Goal: Task Accomplishment & Management: Complete application form

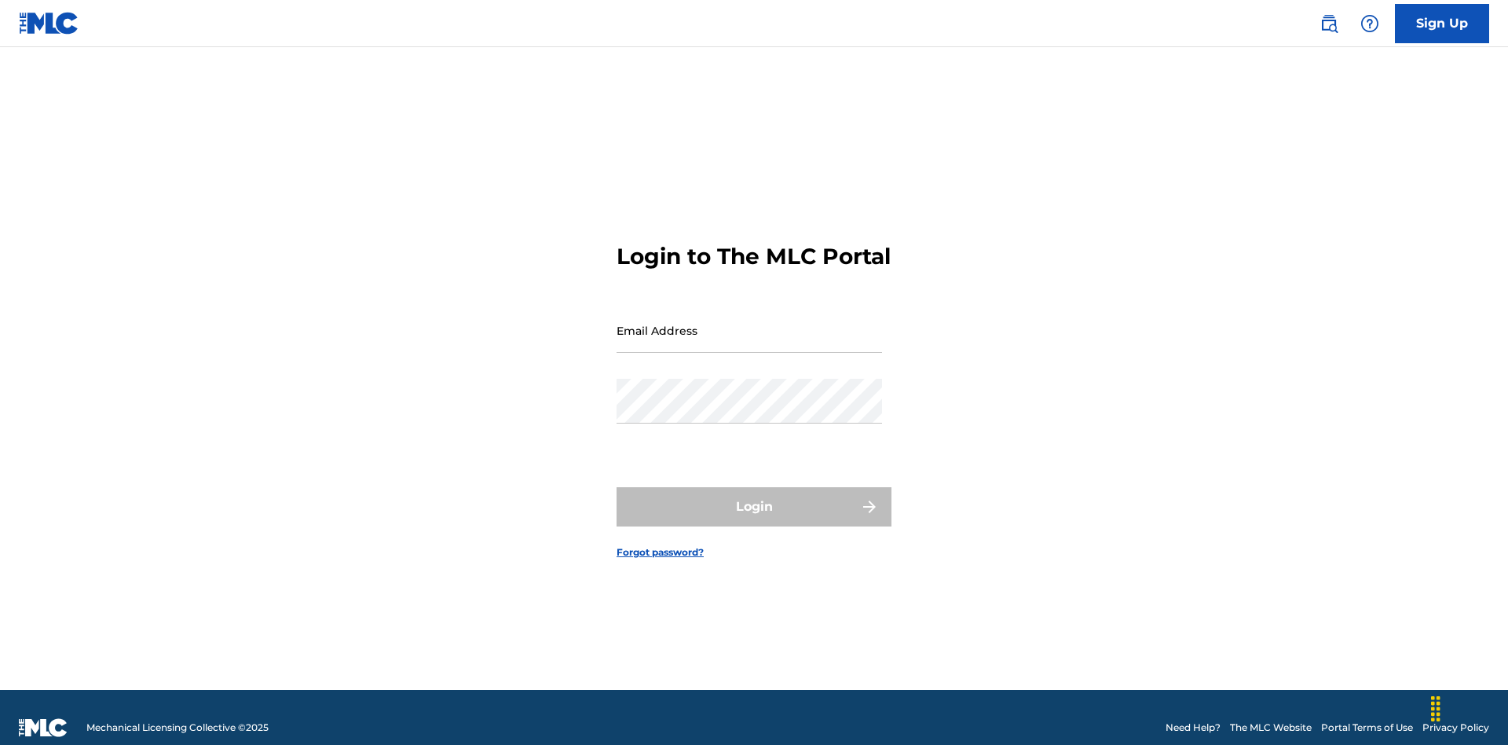
scroll to position [20, 0]
click at [749, 323] on input "Email Address" at bounding box center [750, 330] width 266 height 45
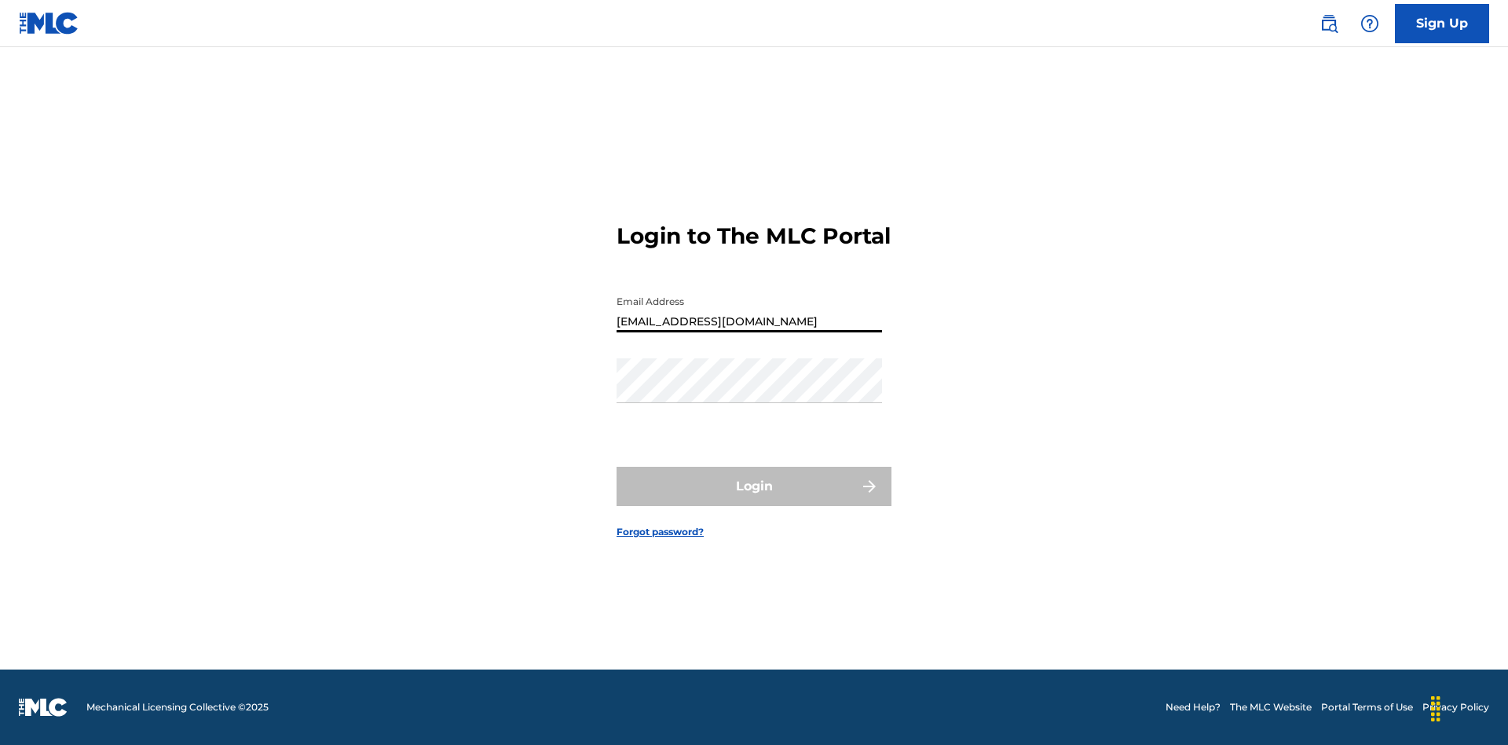
type input "Duke.McTesterson@gmail.com"
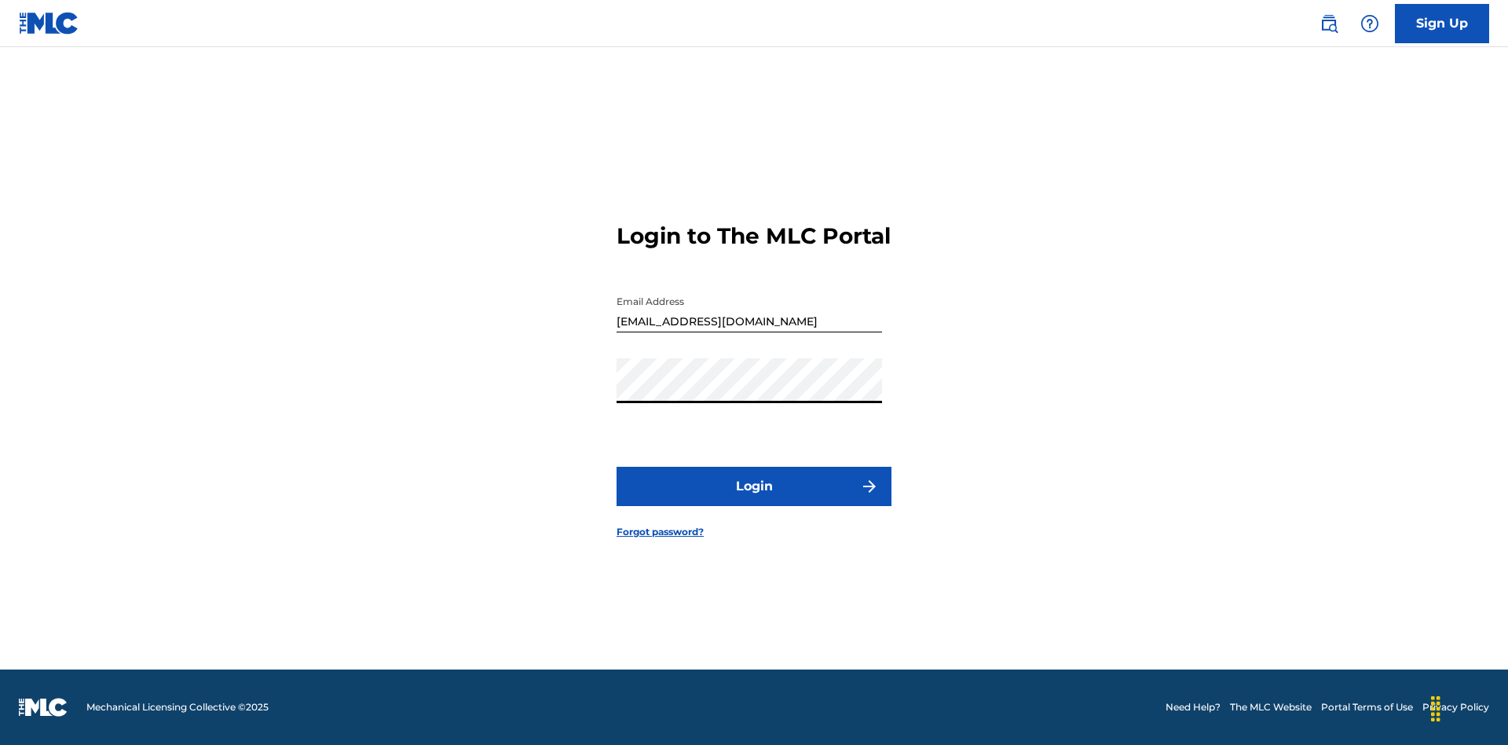
click at [754, 500] on button "Login" at bounding box center [754, 486] width 275 height 39
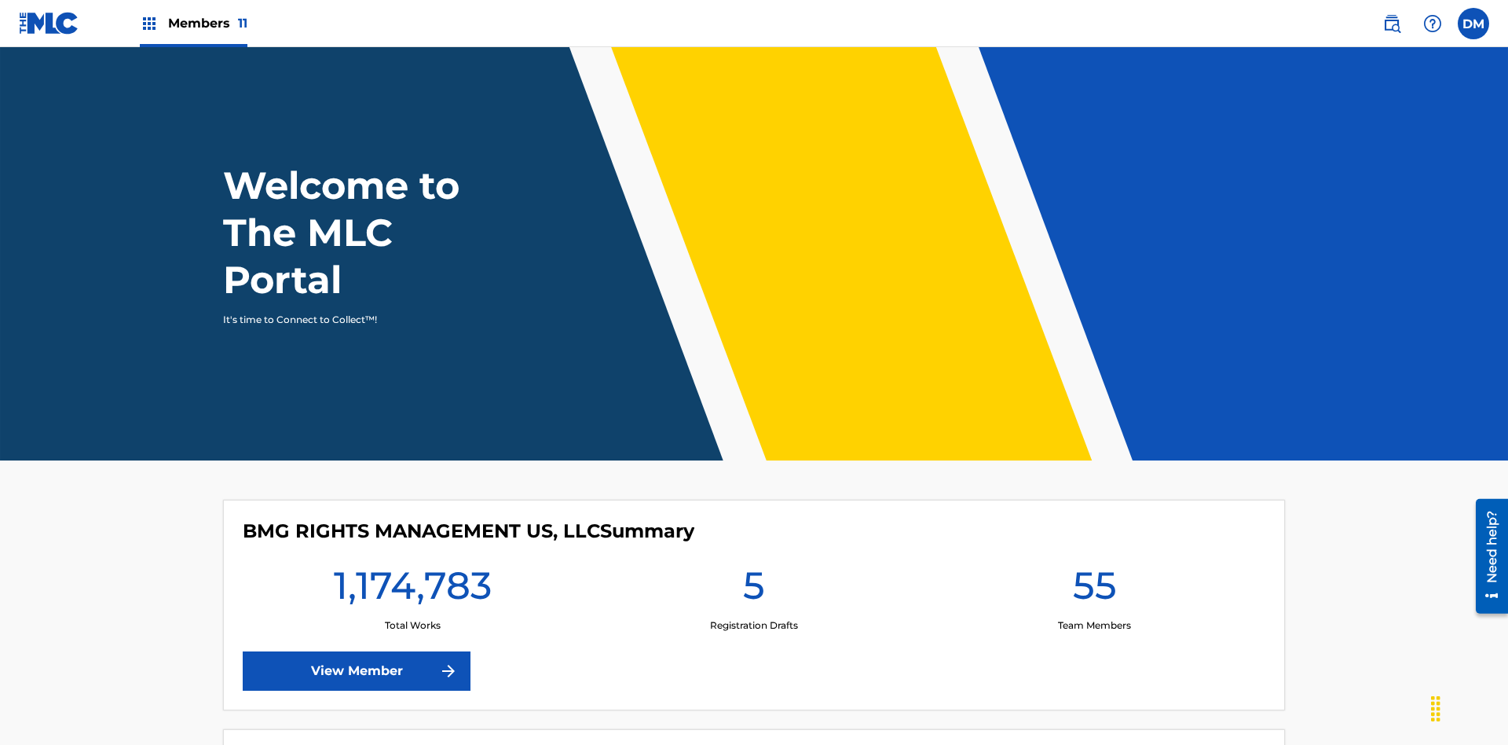
scroll to position [68, 0]
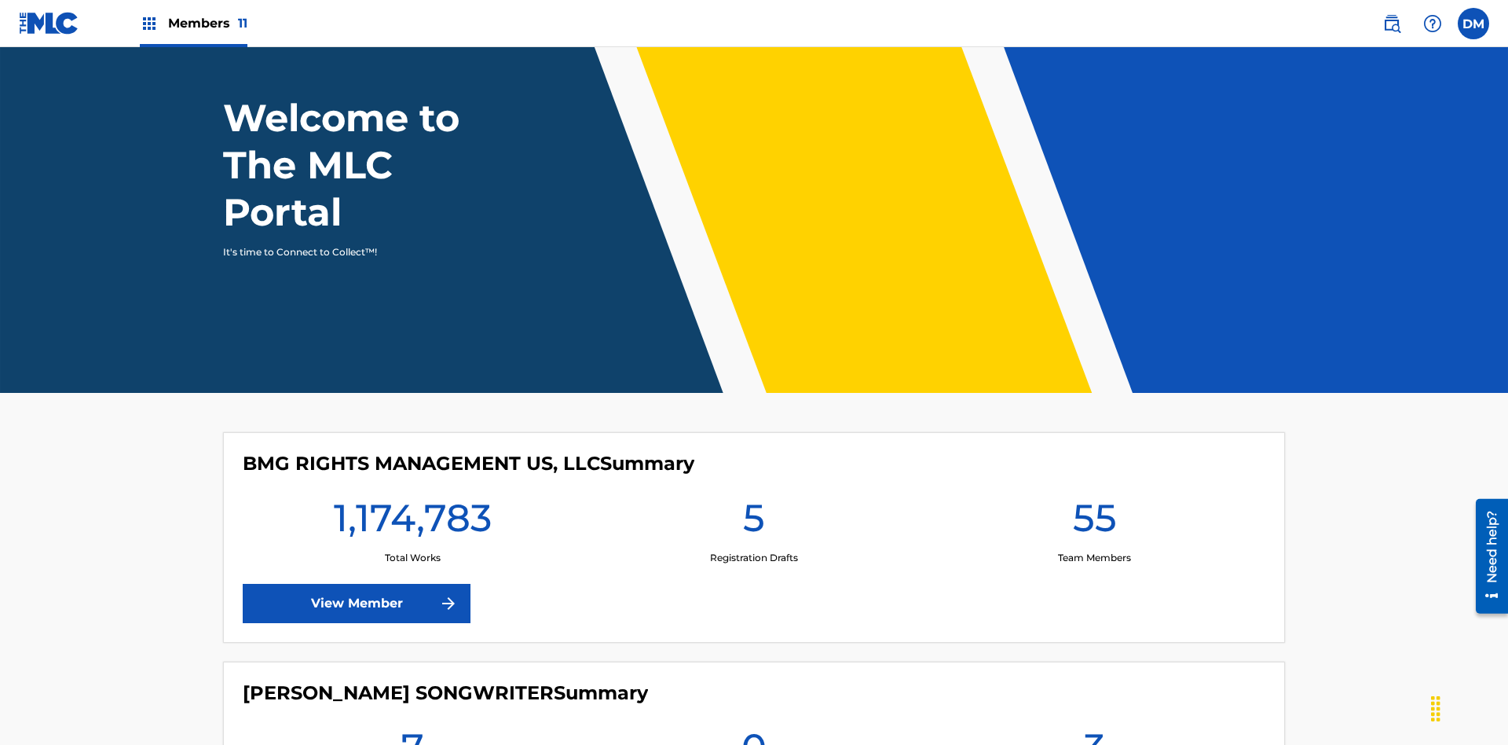
click at [1474, 23] on label at bounding box center [1473, 23] width 31 height 31
click at [1474, 24] on input "DM Duke McTesterson duke.mctesterson@gmail.com Profile Log out" at bounding box center [1474, 24] width 0 height 0
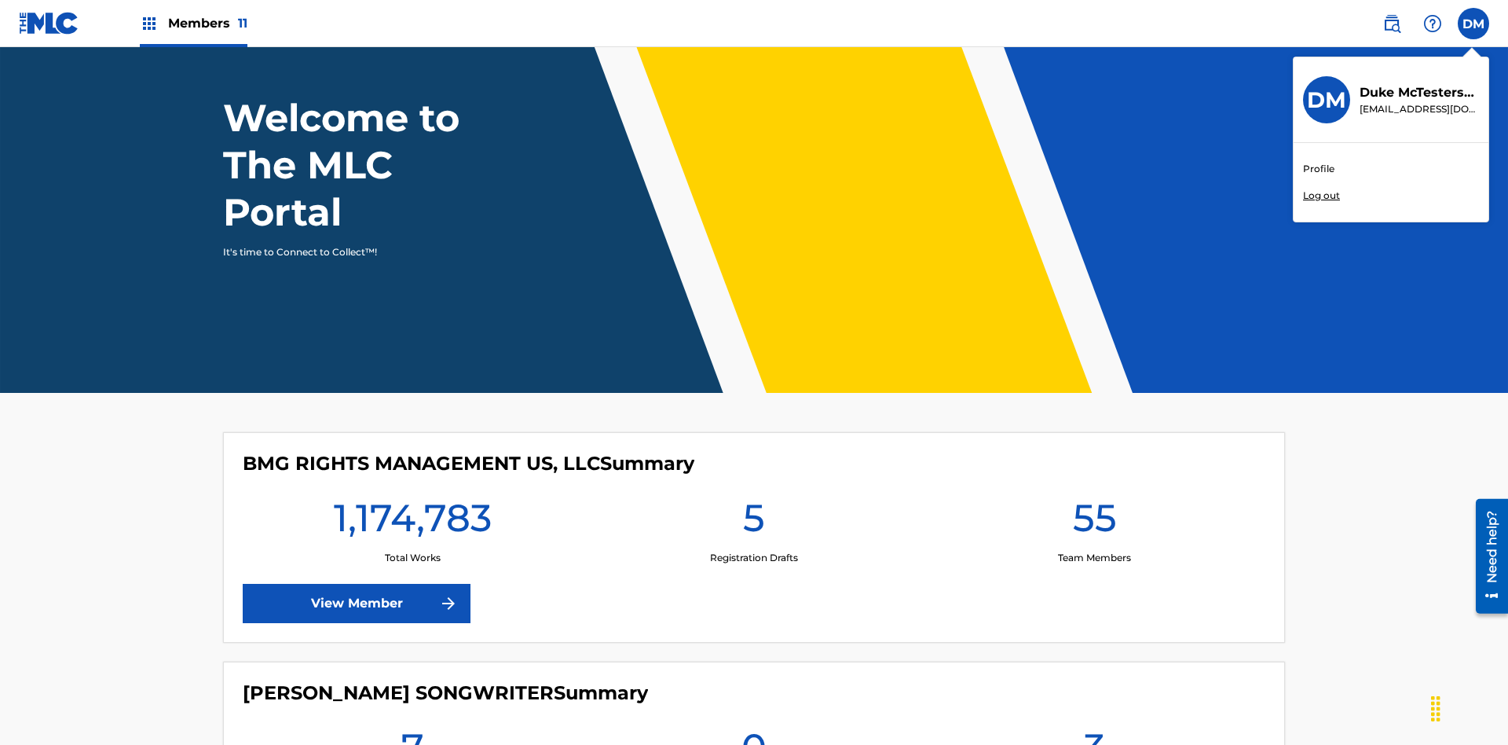
click at [1318, 169] on link "Profile" at bounding box center [1318, 169] width 31 height 14
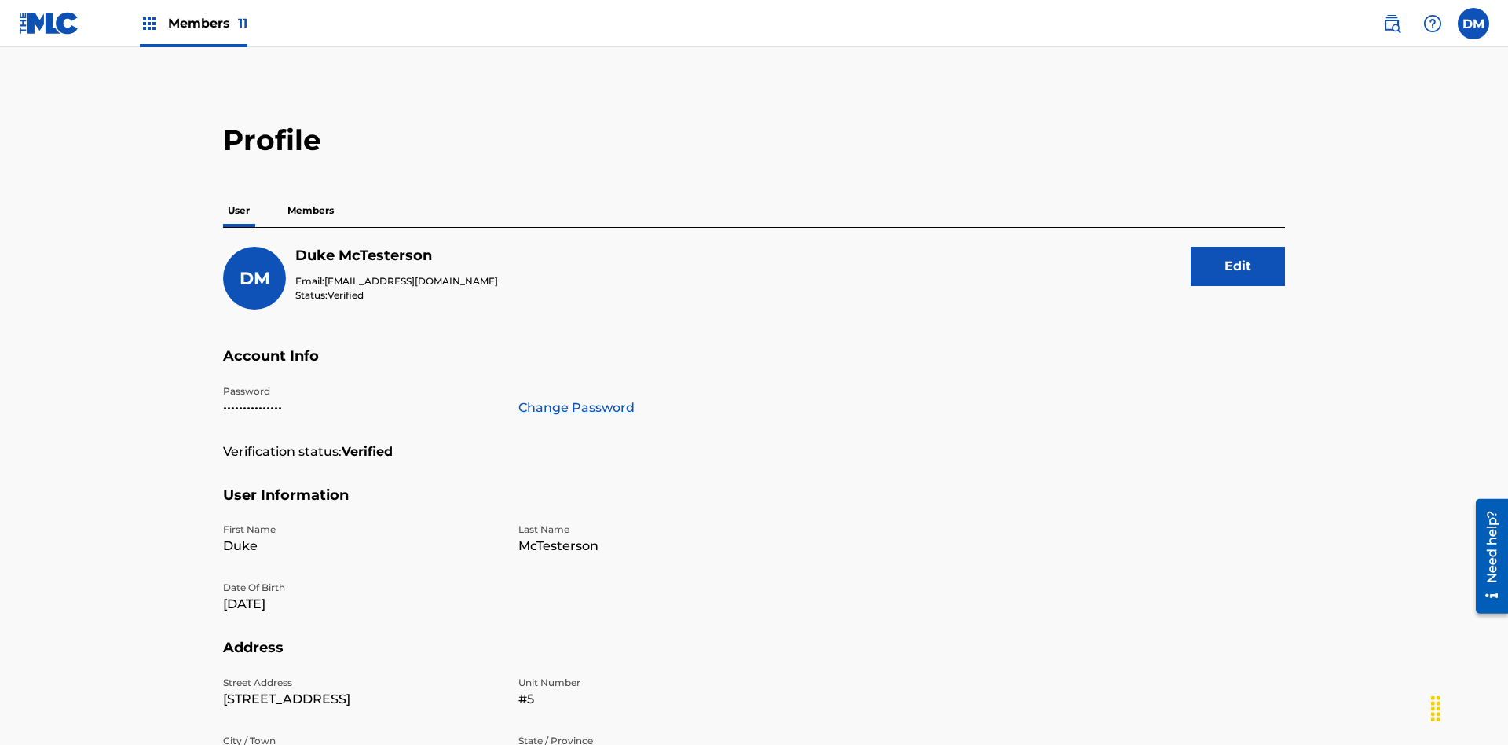
click at [311, 194] on p "Members" at bounding box center [311, 210] width 56 height 33
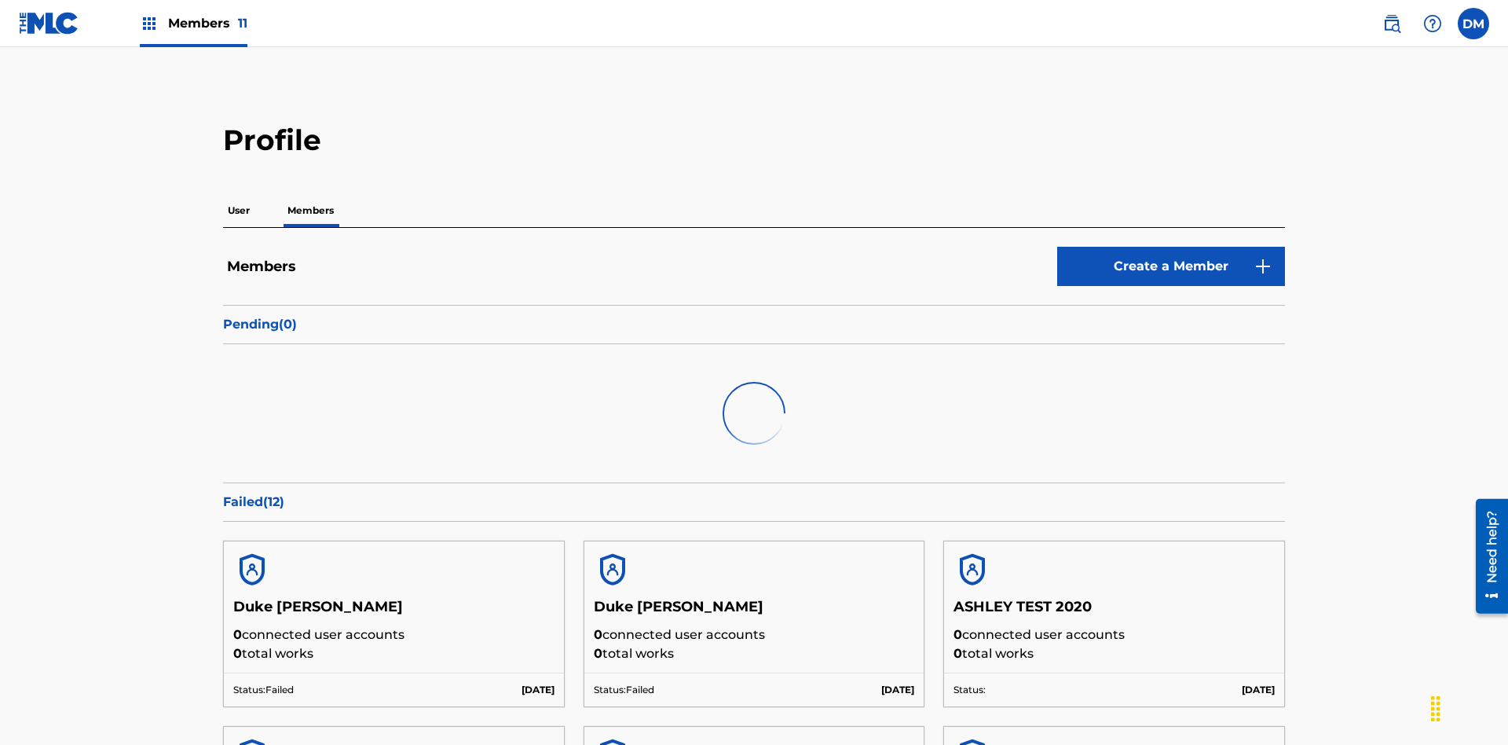
scroll to position [152, 0]
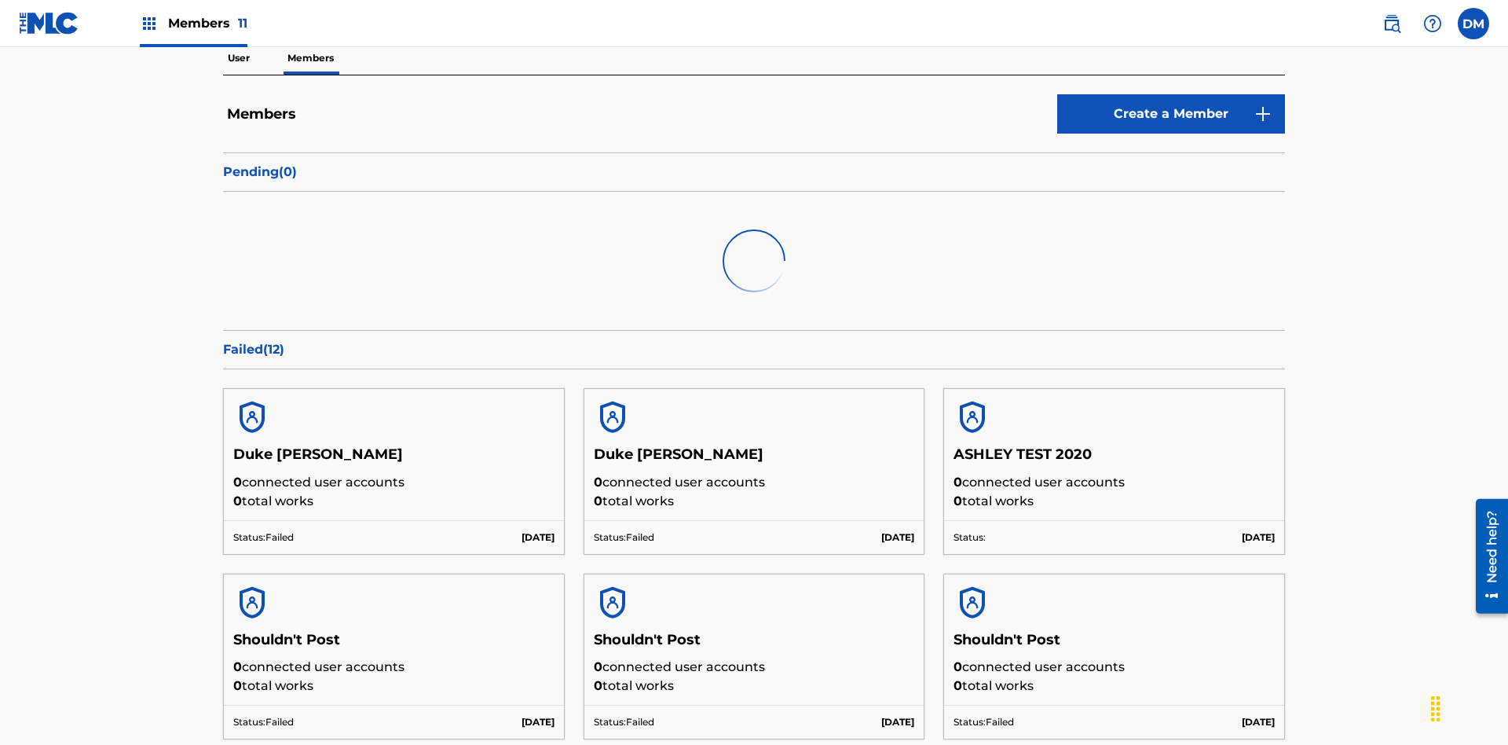
click at [1171, 114] on link "Create a Member" at bounding box center [1171, 113] width 228 height 39
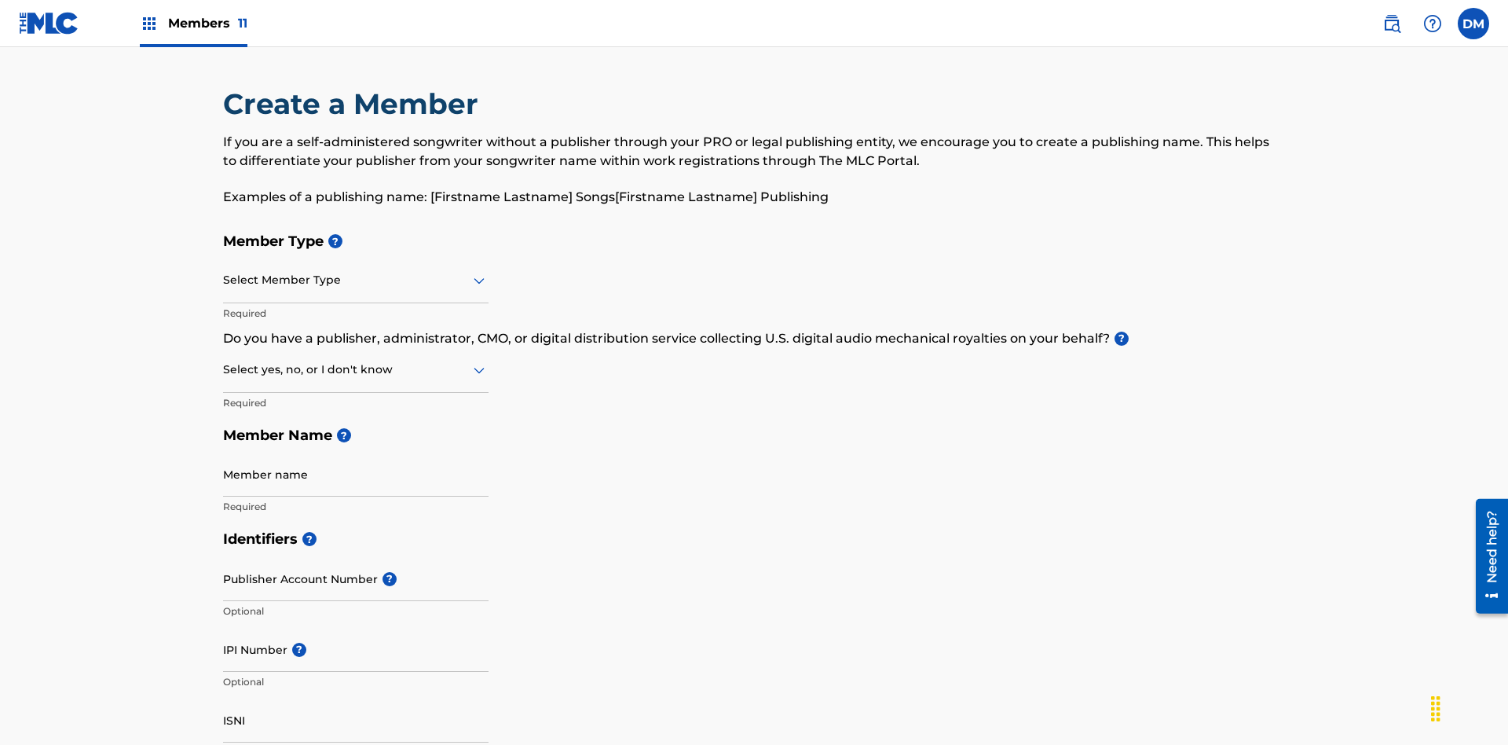
click at [224, 272] on input "text" at bounding box center [224, 280] width 3 height 16
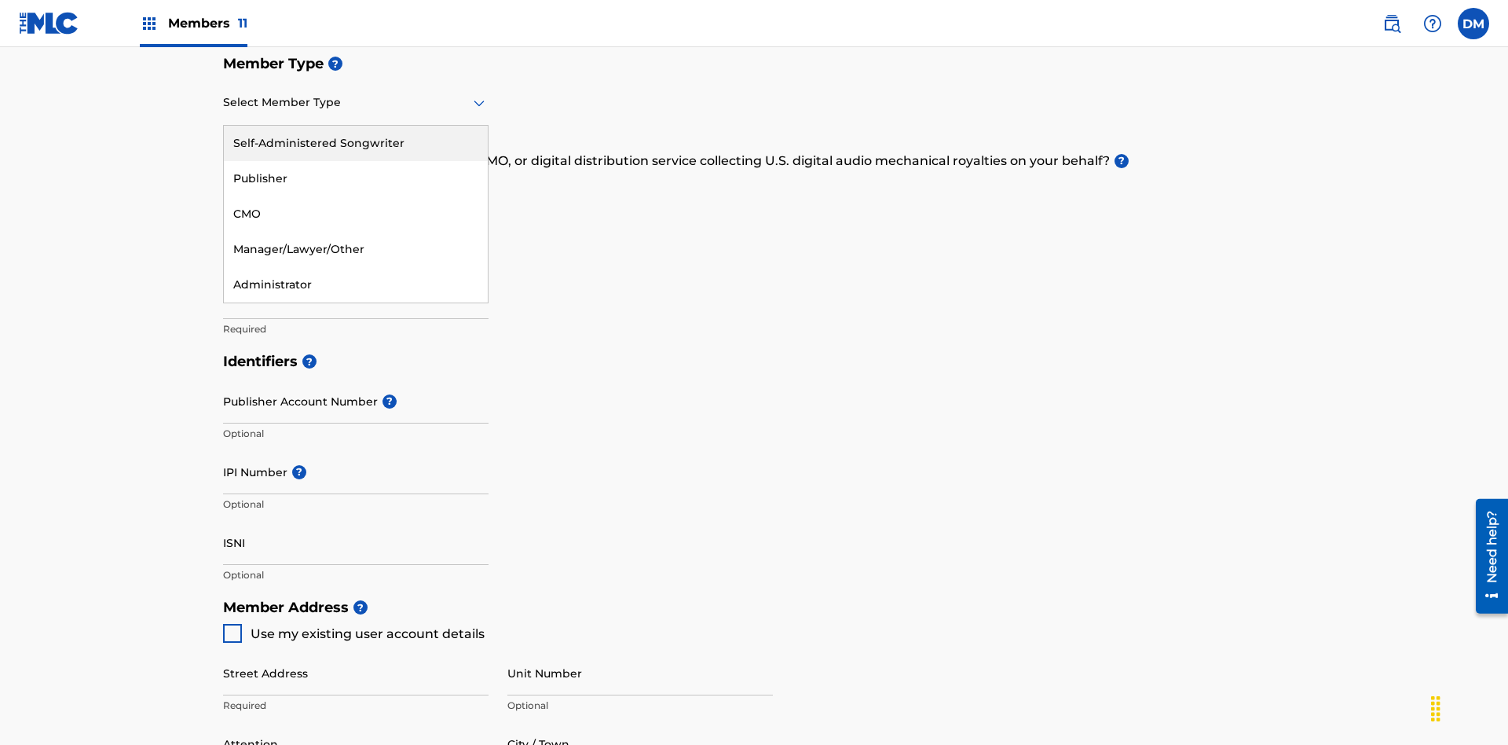
click at [356, 178] on div "Publisher" at bounding box center [356, 178] width 264 height 35
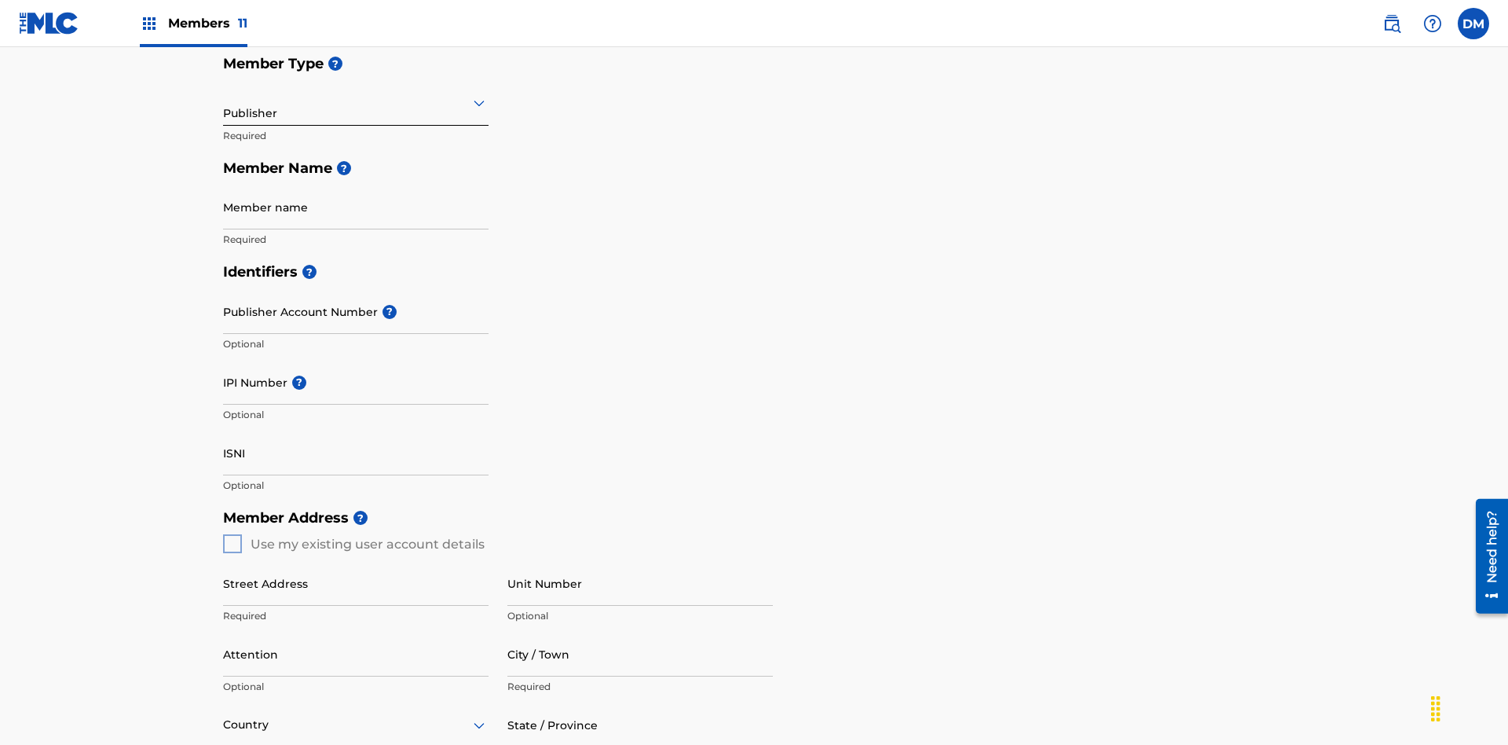
click at [224, 102] on input "text" at bounding box center [224, 102] width 3 height 16
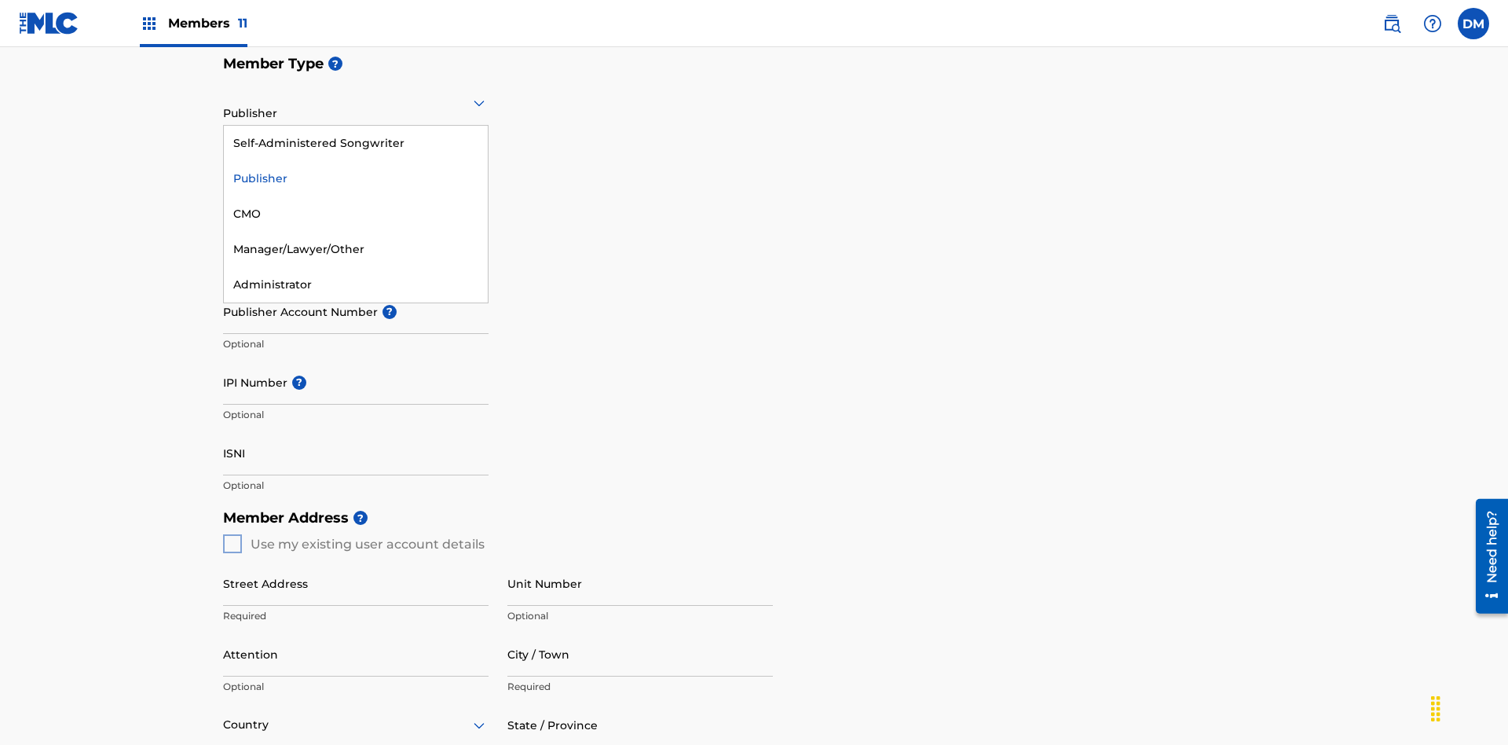
click at [356, 214] on div "CMO" at bounding box center [356, 213] width 264 height 35
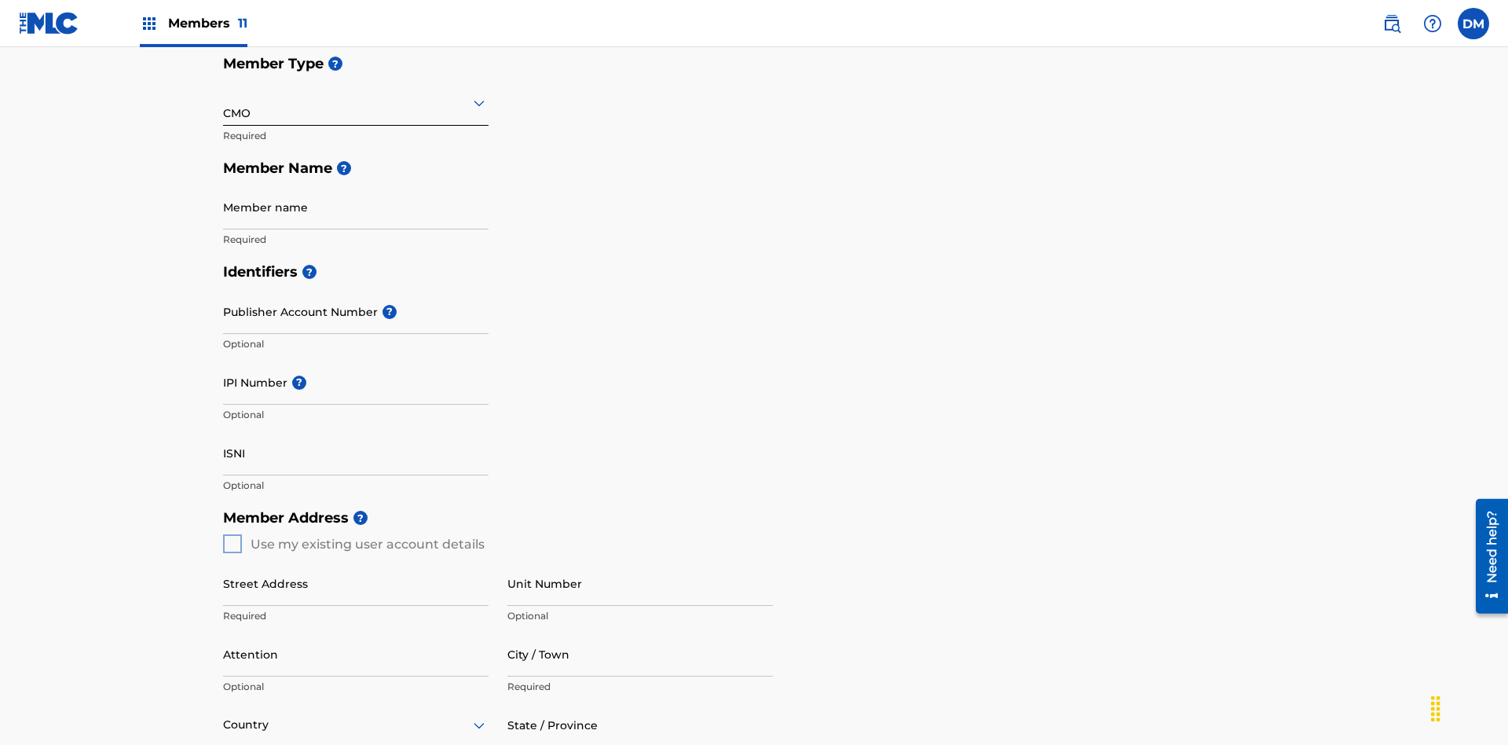
click at [224, 102] on input "text" at bounding box center [224, 102] width 3 height 16
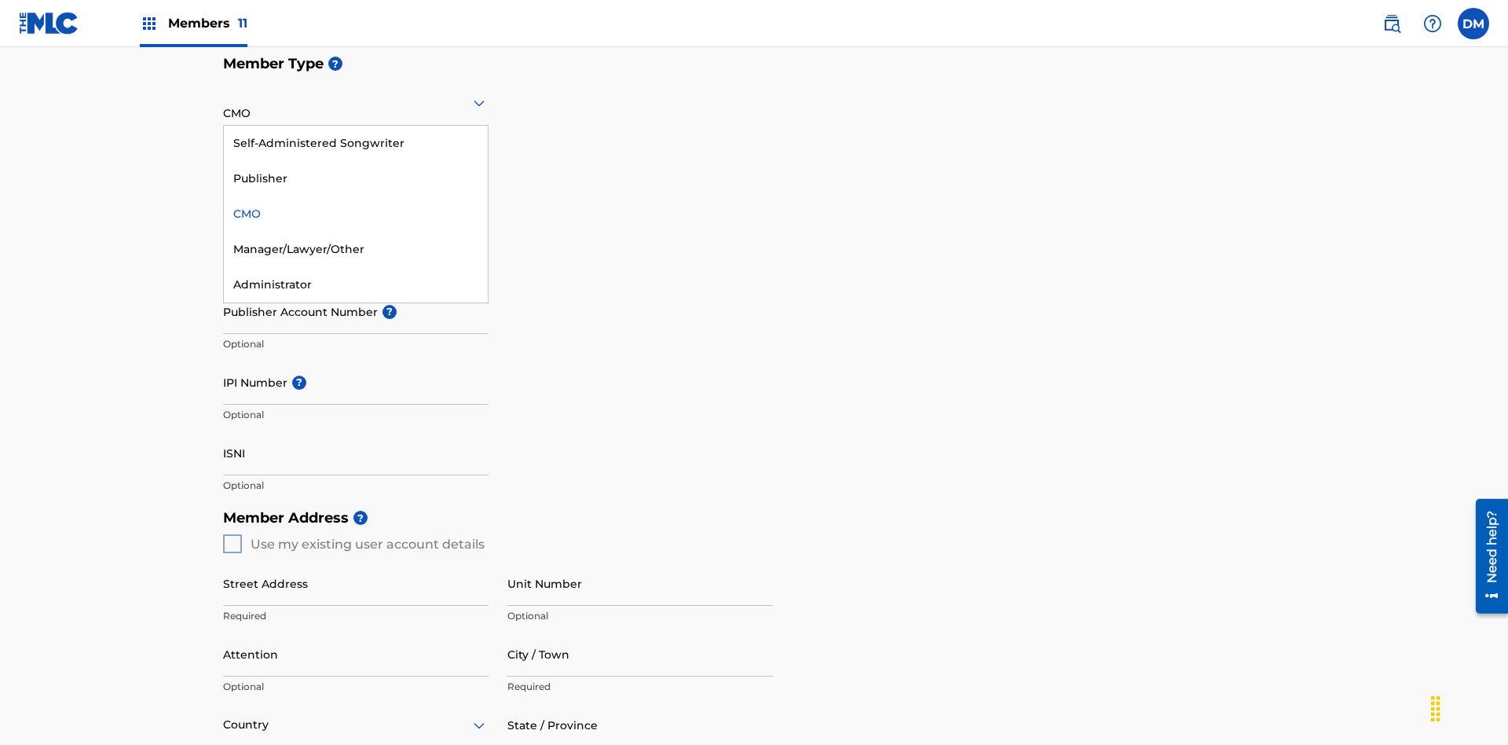
click at [356, 143] on div "Self-Administered Songwriter" at bounding box center [356, 143] width 264 height 35
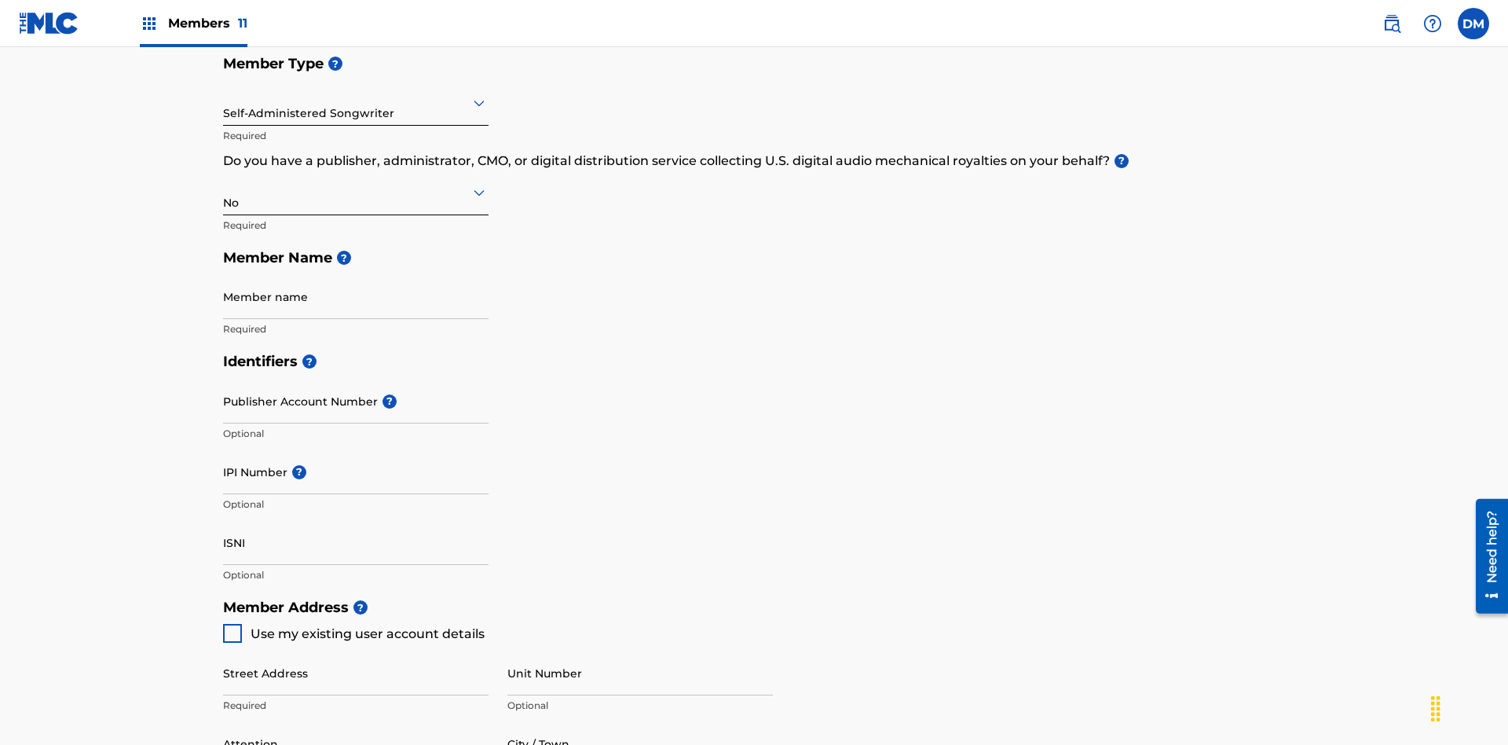
click at [224, 102] on input "text" at bounding box center [224, 102] width 3 height 16
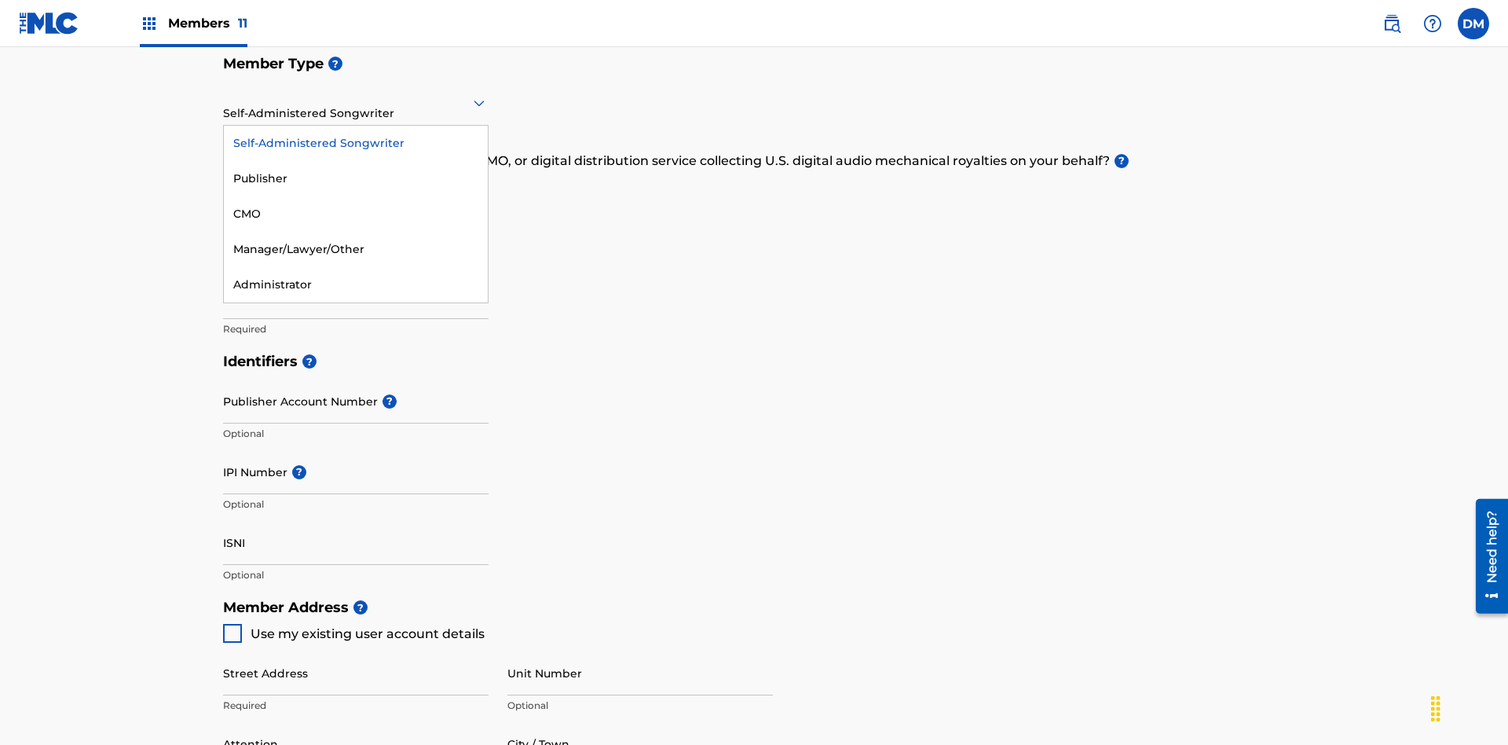
click at [356, 249] on div "Manager/Lawyer/Other" at bounding box center [356, 249] width 264 height 35
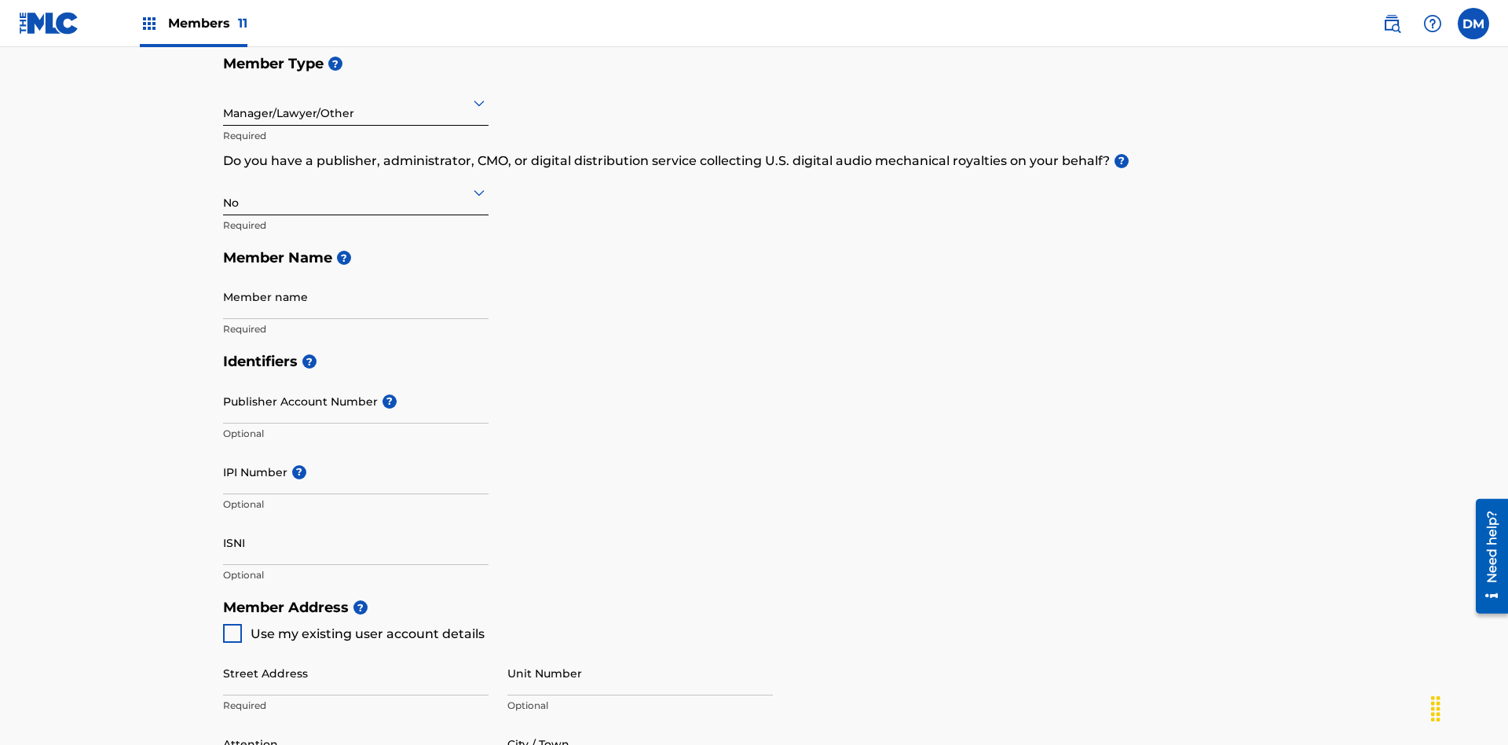
click at [224, 184] on input "text" at bounding box center [224, 192] width 3 height 16
click at [356, 215] on div "Yes" at bounding box center [356, 232] width 264 height 35
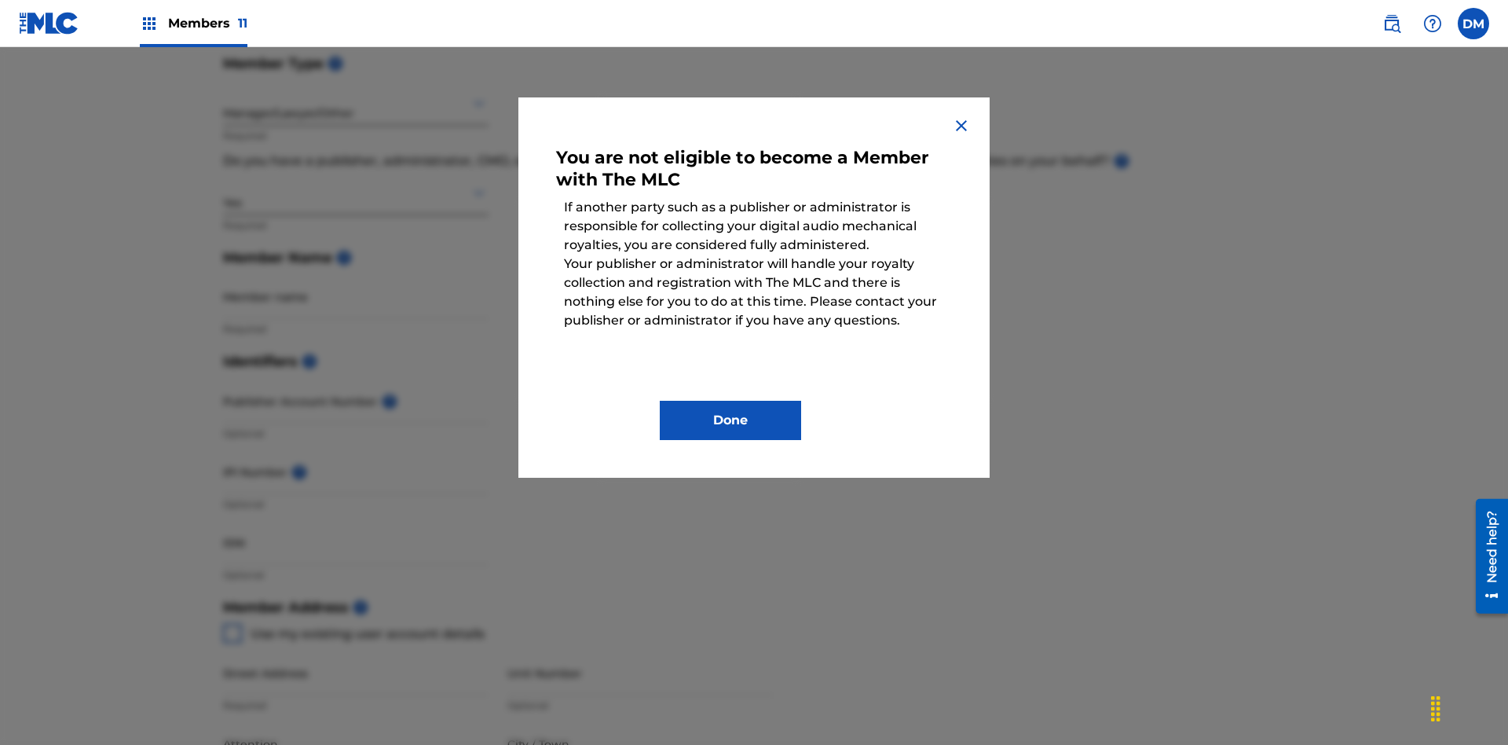
click at [731, 420] on button "Done" at bounding box center [730, 420] width 141 height 39
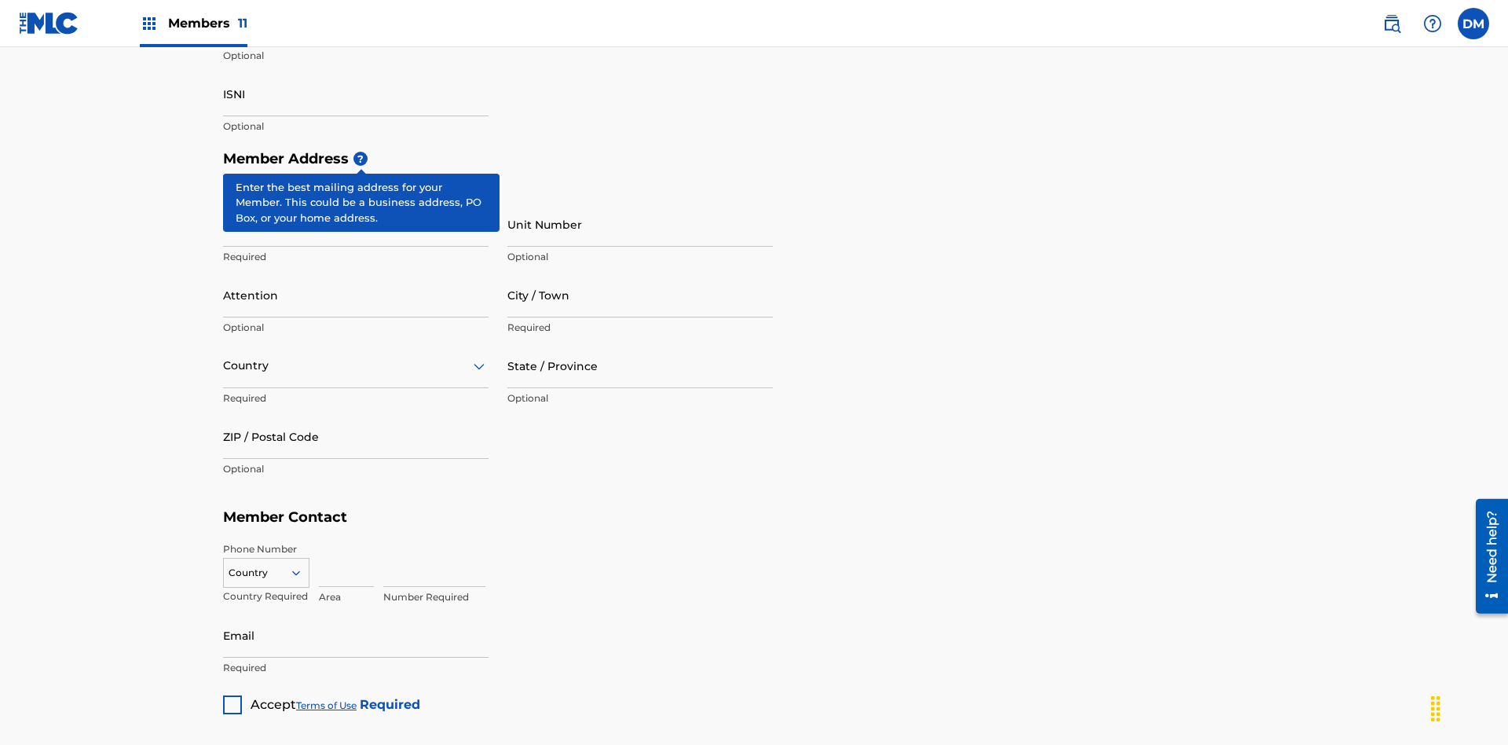
type input "Z2025.08.11.04.37.25"
click at [356, 202] on input "Street Address" at bounding box center [356, 224] width 266 height 45
type input "123 Main St"
click at [640, 202] on input "Unit Number" at bounding box center [640, 224] width 266 height 45
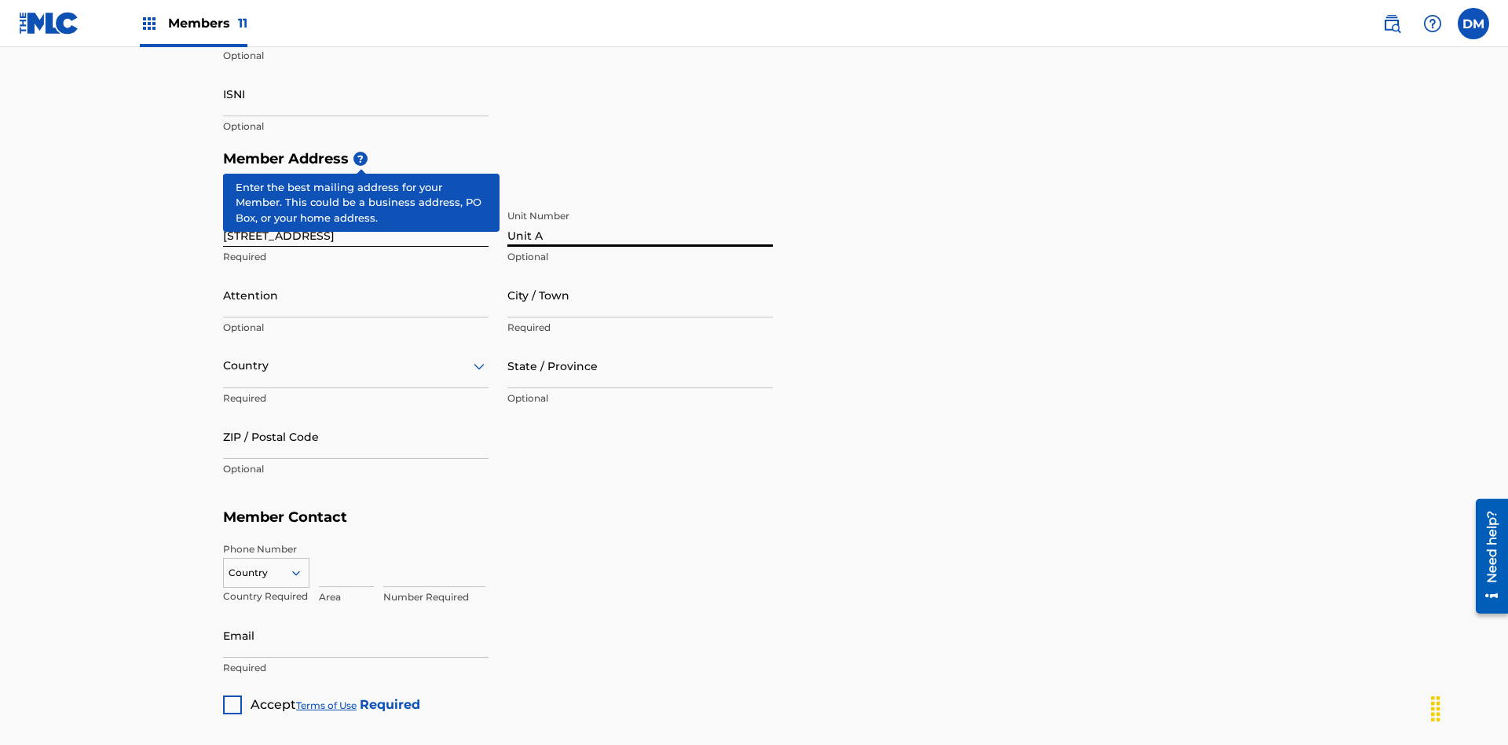
type input "Unit A"
click at [356, 273] on input "Attention" at bounding box center [356, 295] width 266 height 45
type input "Steve"
click at [640, 273] on input "City / Town" at bounding box center [640, 295] width 266 height 45
type input "London"
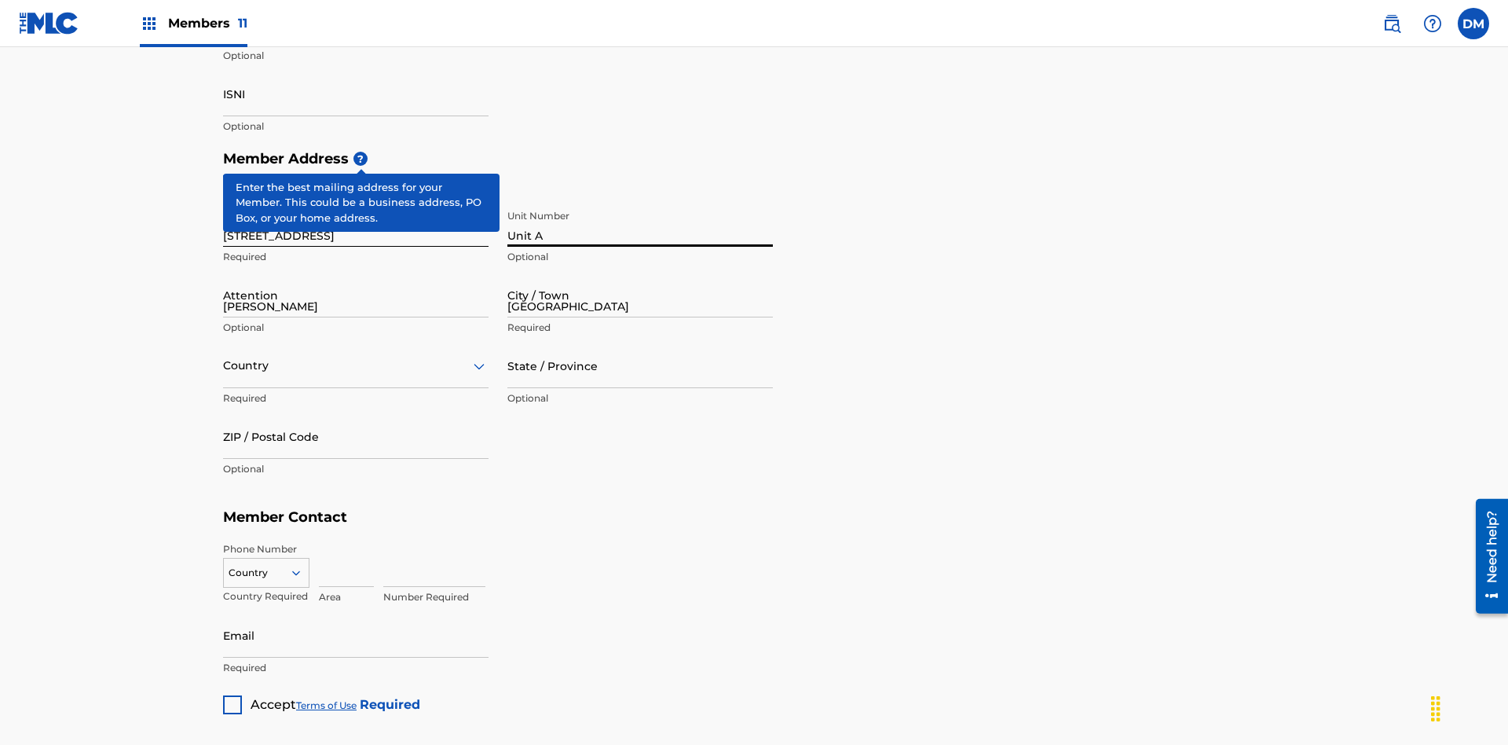
click at [224, 357] on input "text" at bounding box center [224, 365] width 3 height 16
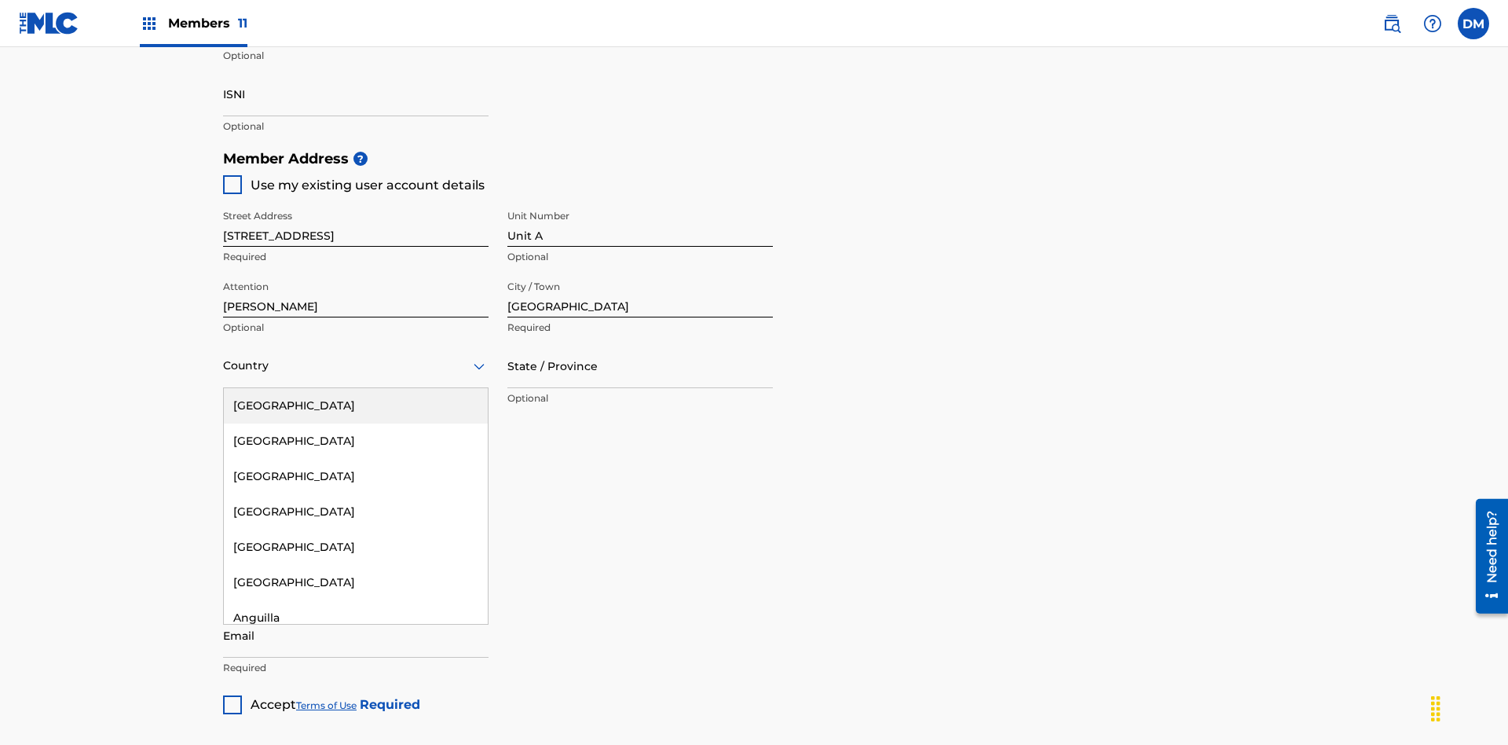
click at [356, 388] on div "United States" at bounding box center [356, 405] width 264 height 35
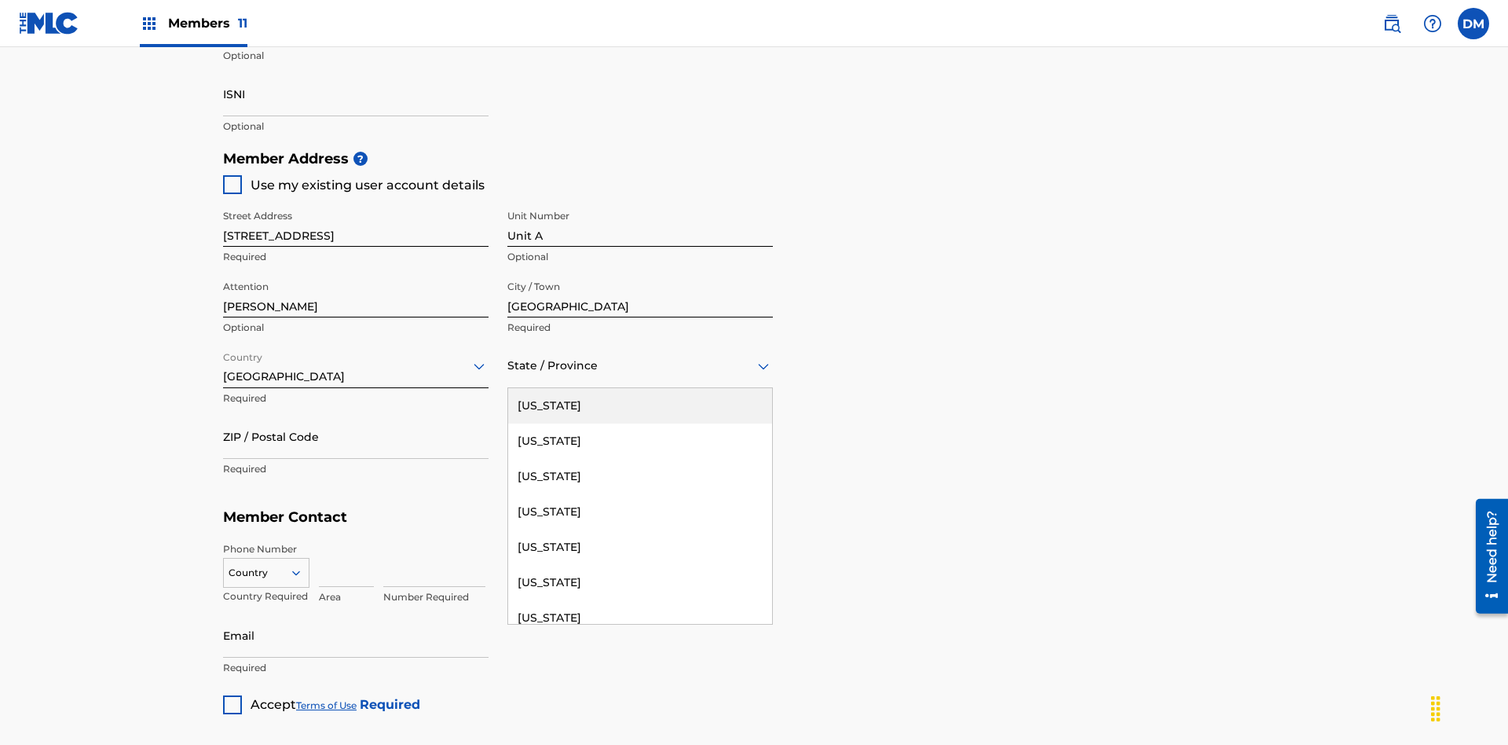
click at [356, 414] on input "ZIP / Postal Code" at bounding box center [356, 436] width 266 height 45
click at [302, 566] on icon at bounding box center [296, 573] width 14 height 14
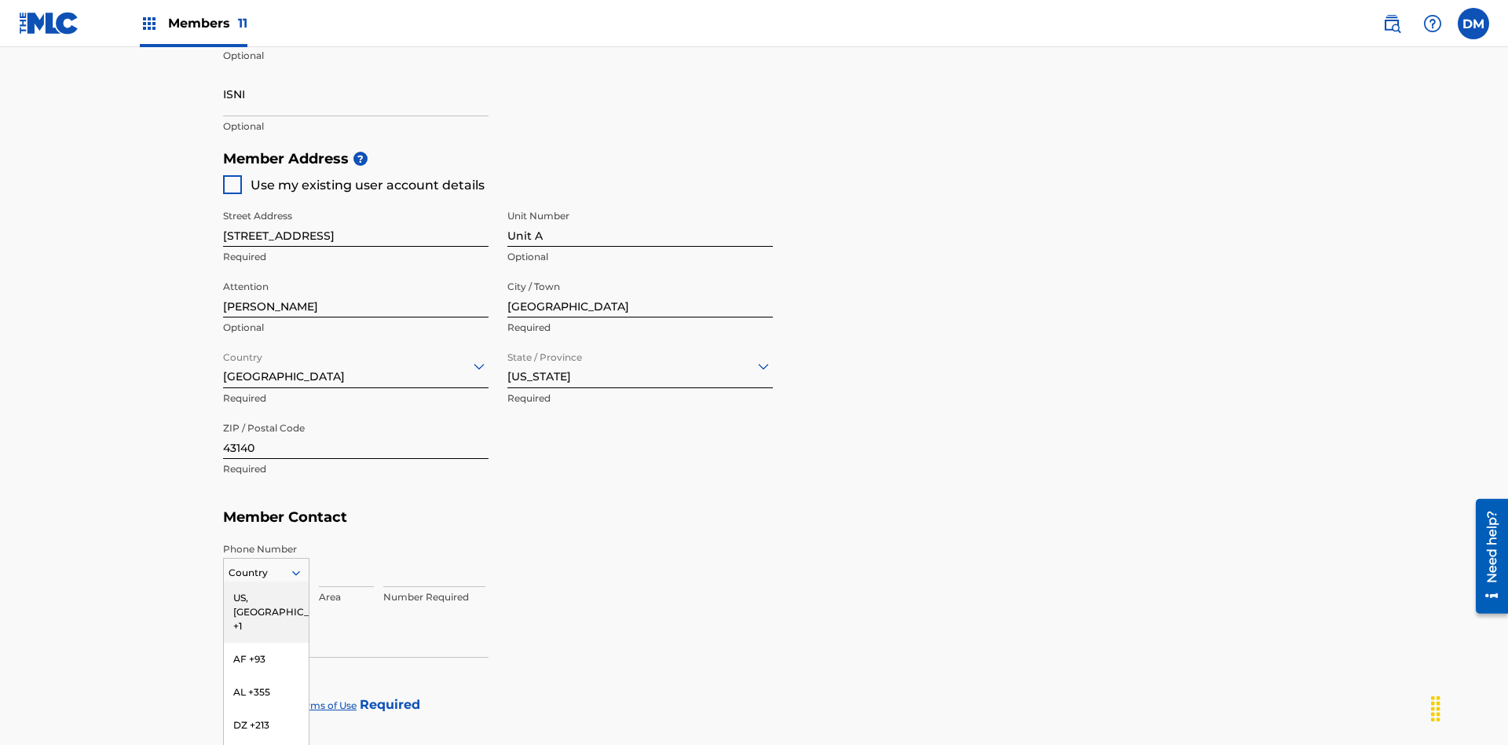
click at [266, 581] on div "US, CA +1" at bounding box center [266, 611] width 85 height 61
click at [346, 542] on input at bounding box center [346, 564] width 55 height 45
click at [434, 542] on input at bounding box center [434, 564] width 102 height 45
click at [356, 613] on input "Email" at bounding box center [356, 635] width 266 height 45
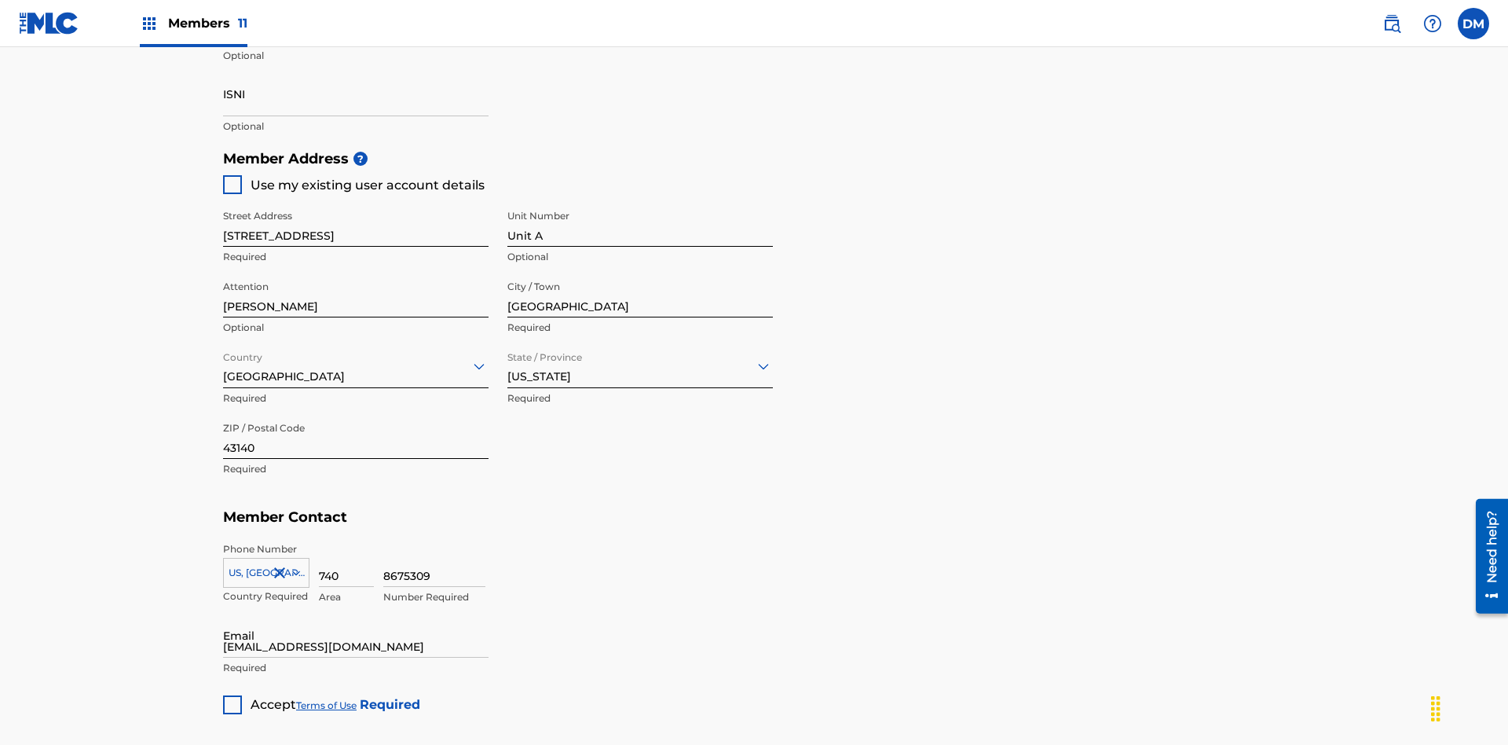
click at [356, 46] on input "IPI Number ?" at bounding box center [356, 23] width 266 height 45
click at [356, 116] on input "ISNI" at bounding box center [356, 93] width 266 height 45
click at [233, 695] on div at bounding box center [232, 704] width 19 height 19
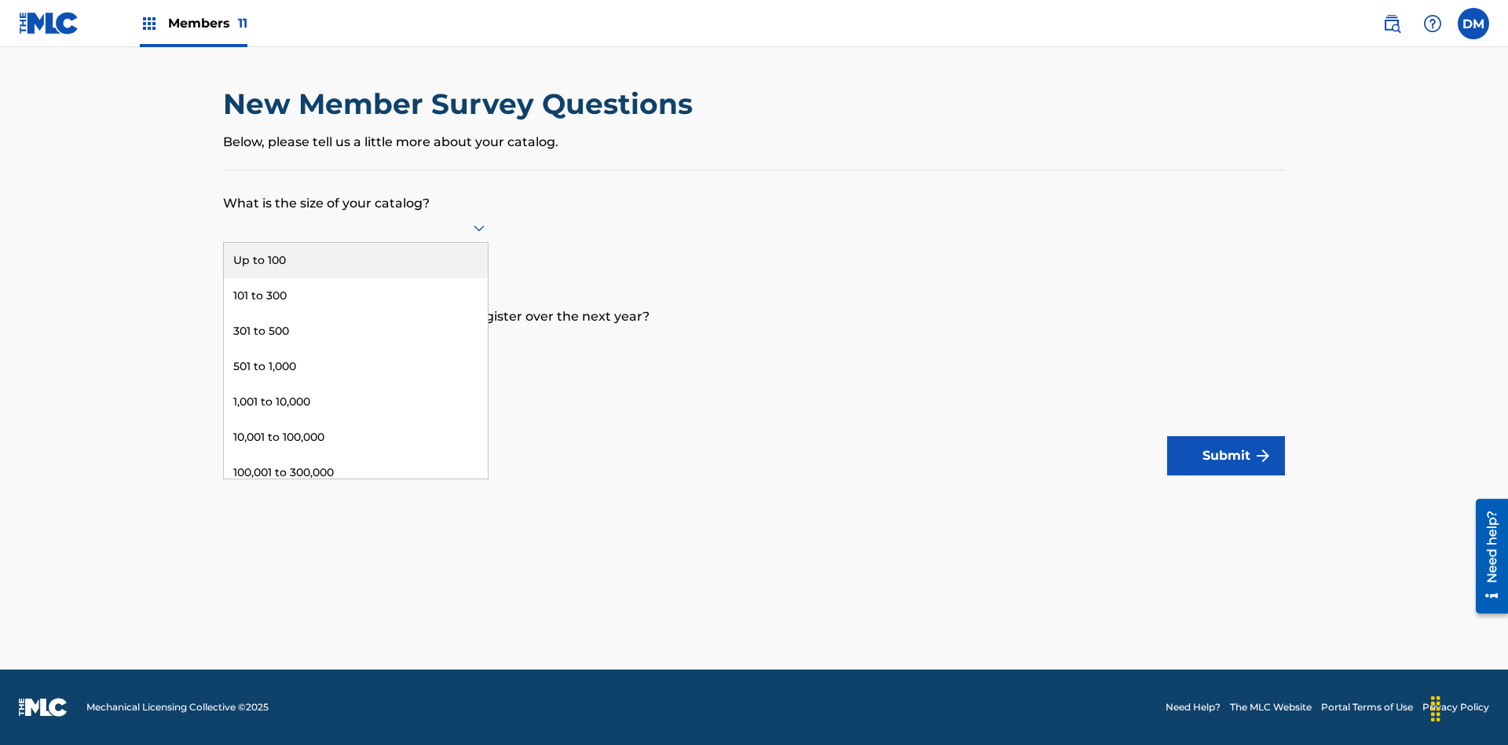
click at [356, 490] on div "301,000 to 500,000" at bounding box center [356, 507] width 264 height 35
click at [224, 340] on input "text" at bounding box center [224, 340] width 3 height 16
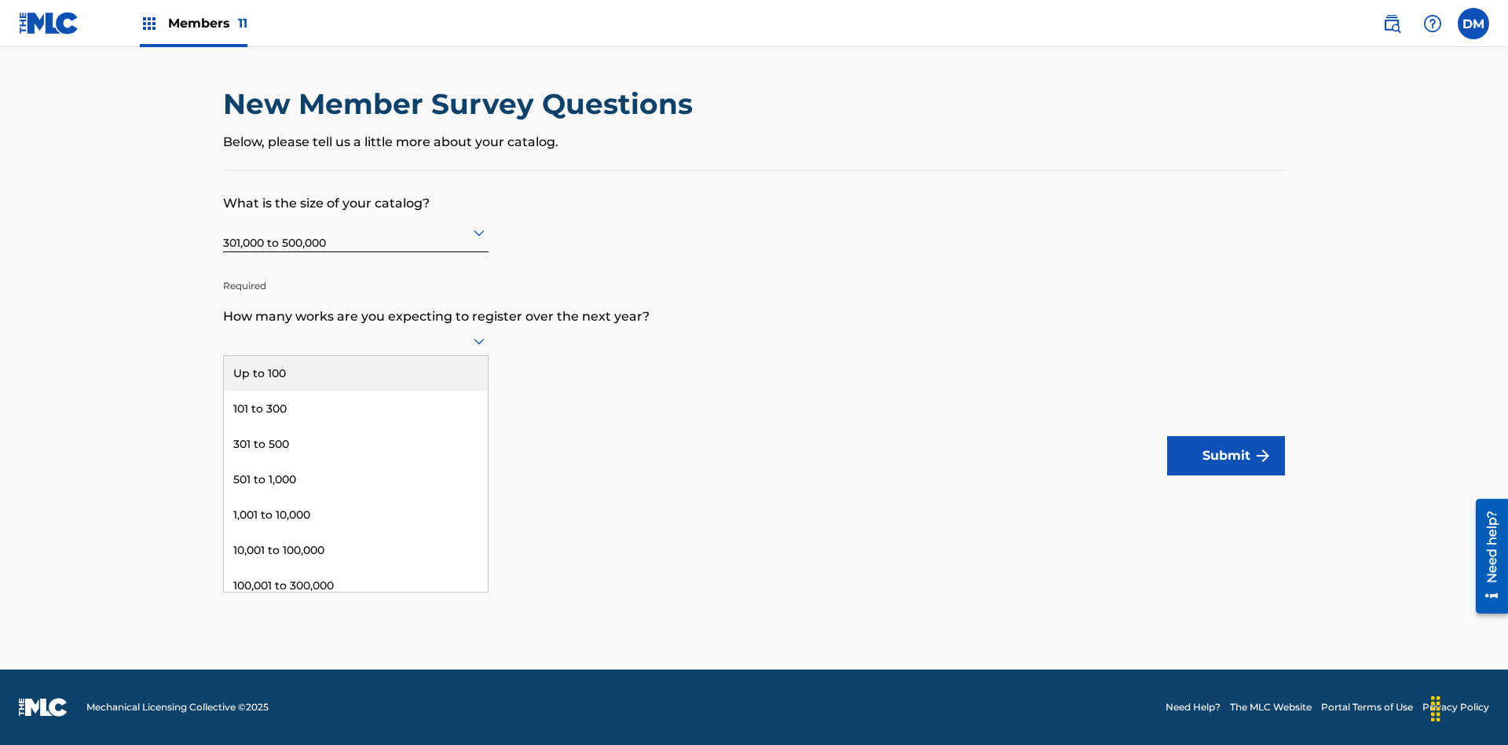
click at [356, 444] on div "301 to 500" at bounding box center [356, 444] width 264 height 35
click at [1226, 456] on button "Submit" at bounding box center [1226, 455] width 118 height 39
